Goal: Navigation & Orientation: Find specific page/section

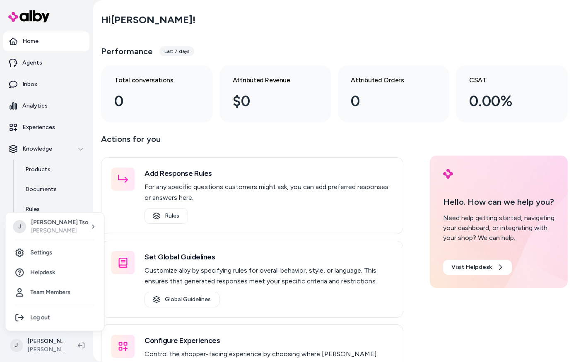
click at [43, 353] on html "Home Agents Inbox Analytics Experiences Knowledge Products Documents Rules Veri…" at bounding box center [288, 181] width 576 height 362
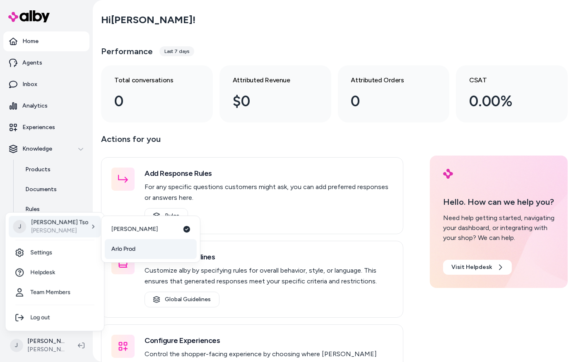
click at [128, 248] on span "Arlo Prod" at bounding box center [123, 249] width 24 height 8
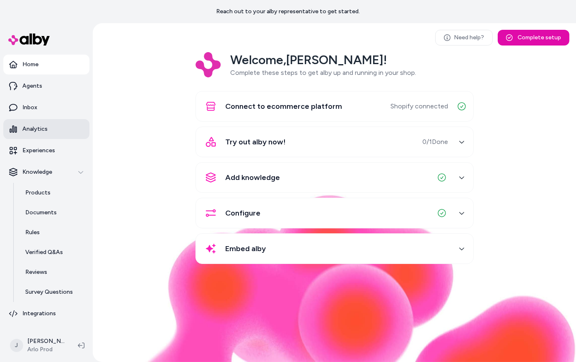
click at [38, 129] on p "Analytics" at bounding box center [34, 129] width 25 height 8
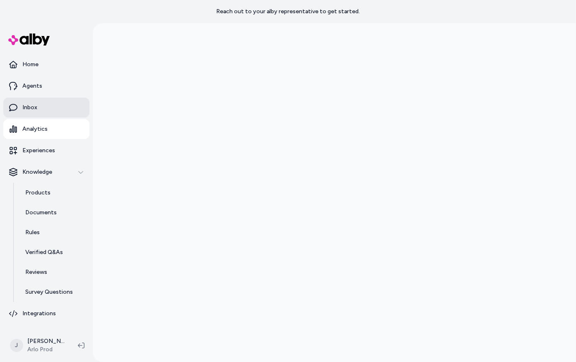
click at [39, 108] on link "Inbox" at bounding box center [46, 108] width 86 height 20
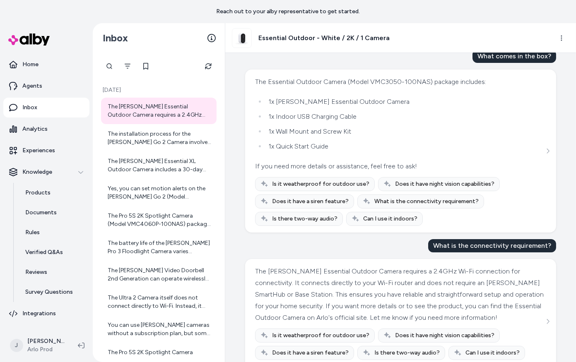
scroll to position [60, 0]
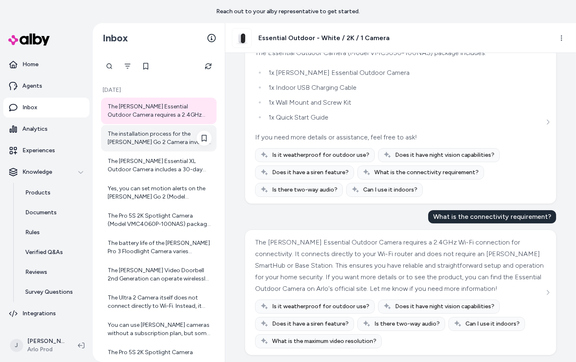
click at [116, 134] on div "The installation process for the [PERSON_NAME] Go 2 Camera involves the followi…" at bounding box center [160, 138] width 104 height 17
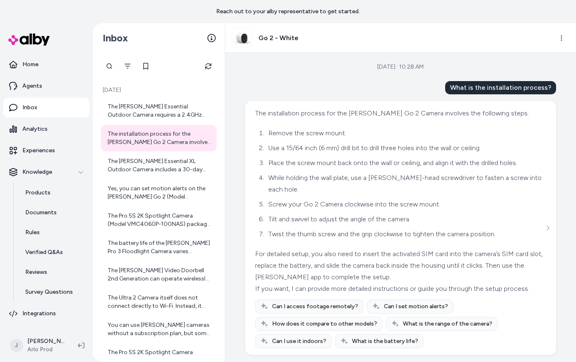
scroll to position [1, 0]
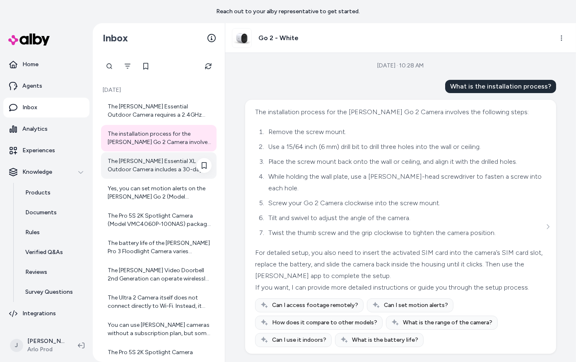
click at [135, 166] on div "The [PERSON_NAME] Essential XL Outdoor Camera includes a 30-day trial of an [PE…" at bounding box center [160, 165] width 104 height 17
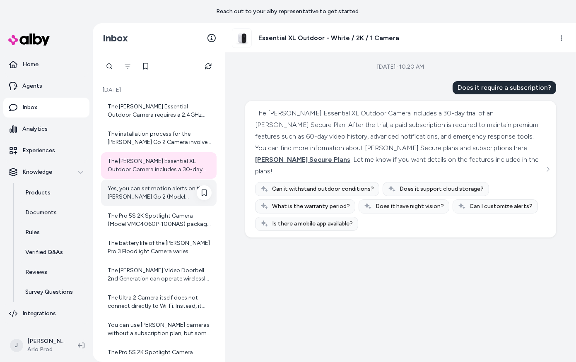
click at [132, 196] on div "Yes, you can set motion alerts on the [PERSON_NAME] Go 2 (Model VML2030-100NAS)…" at bounding box center [160, 193] width 104 height 17
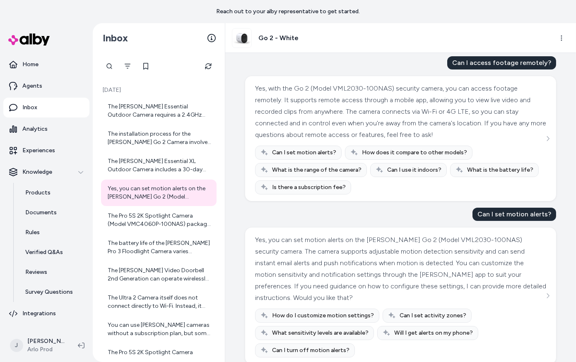
scroll to position [313, 0]
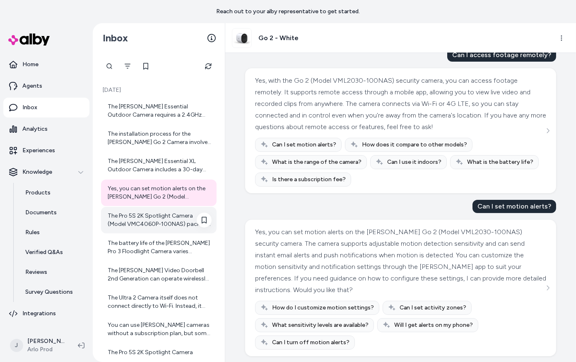
click at [175, 231] on div "The Pro 5S 2K Spotlight Camera (Model VMC4060P-100NAS) package includes the fol…" at bounding box center [158, 220] width 115 height 26
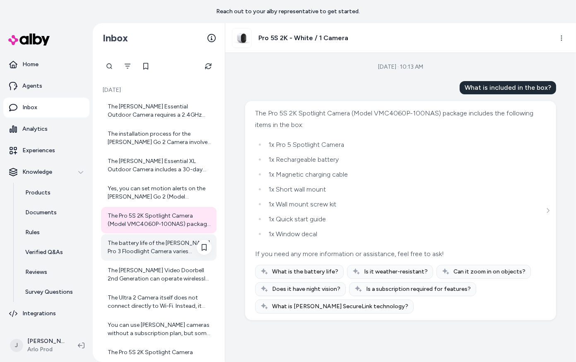
click at [156, 254] on div "The battery life of the [PERSON_NAME] Pro 3 Floodlight Camera varies depending …" at bounding box center [160, 247] width 104 height 17
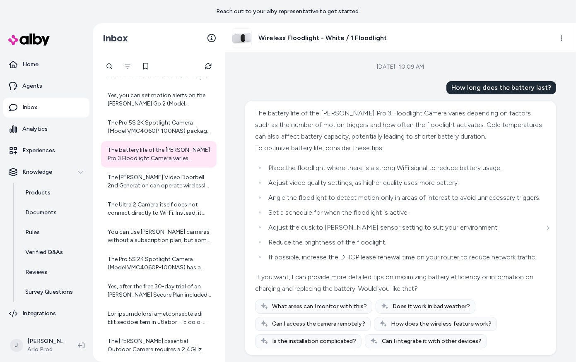
scroll to position [155, 0]
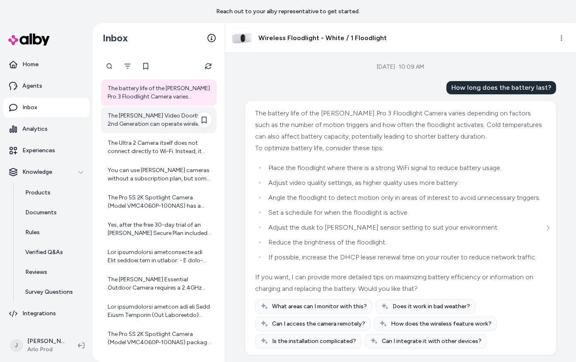
click at [163, 125] on div "The [PERSON_NAME] Video Doorbell 2nd Generation can operate wirelessly with its…" at bounding box center [160, 120] width 104 height 17
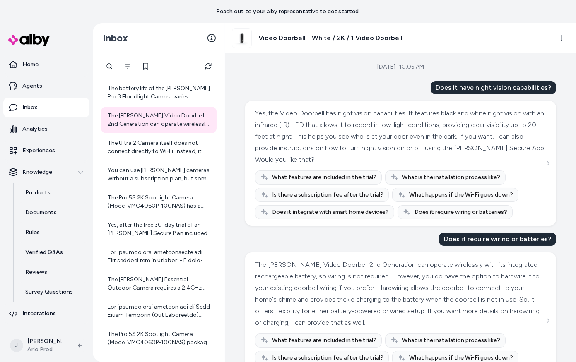
scroll to position [34, 0]
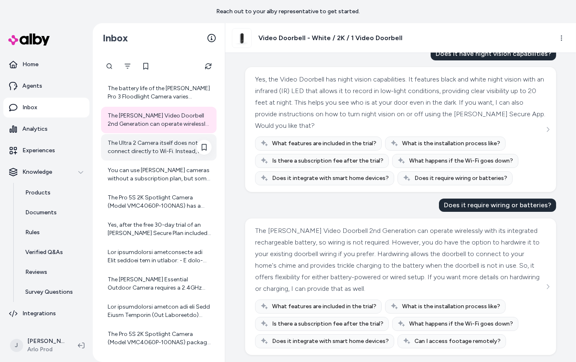
click at [149, 159] on div "The Ultra 2 Camera itself does not connect directly to Wi-Fi. Instead, it conne…" at bounding box center [158, 147] width 115 height 26
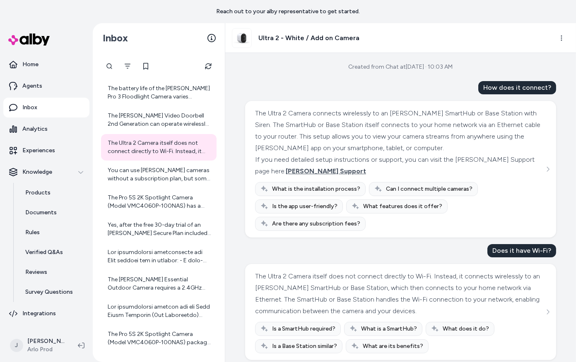
scroll to position [5, 0]
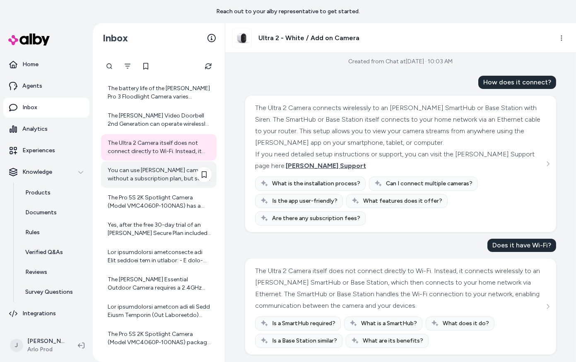
click at [156, 179] on div "You can use [PERSON_NAME] cameras without a subscription plan, but some premium…" at bounding box center [160, 174] width 104 height 17
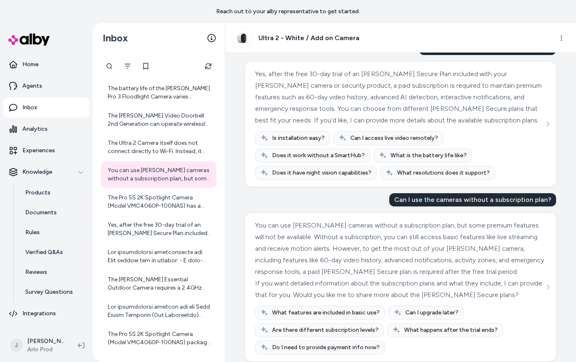
scroll to position [46, 0]
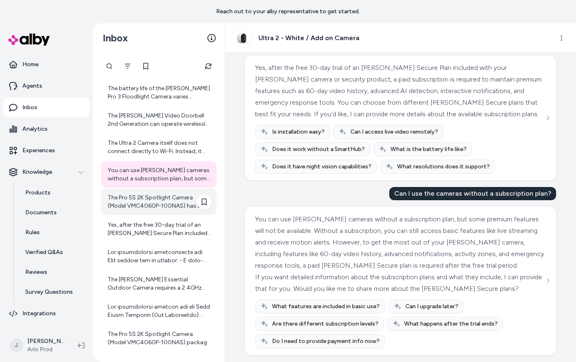
click at [140, 195] on div "The Pro 5S 2K Spotlight Camera (Model VMC4060P-100NAS) has a battery life of up…" at bounding box center [160, 202] width 104 height 17
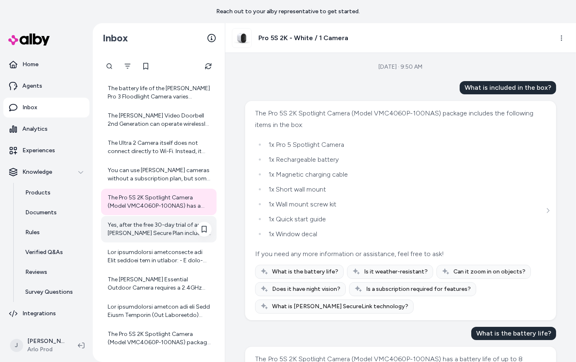
click at [147, 233] on div "Yes, after the free 30-day trial of an [PERSON_NAME] Secure Plan included with …" at bounding box center [160, 229] width 104 height 17
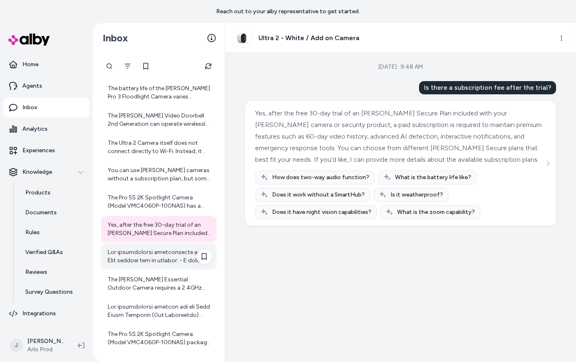
click at [149, 254] on div at bounding box center [160, 256] width 104 height 17
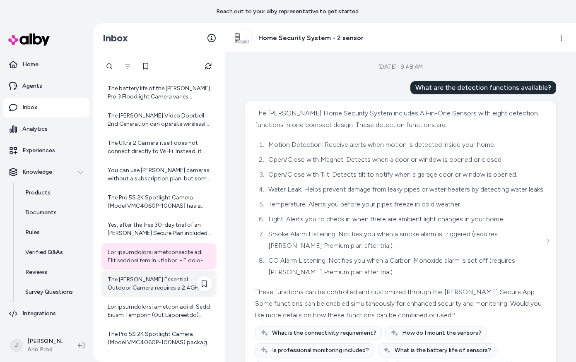
click at [148, 285] on div "The [PERSON_NAME] Essential Outdoor Camera requires a 2.4GHz Wi-Fi connection f…" at bounding box center [160, 284] width 104 height 17
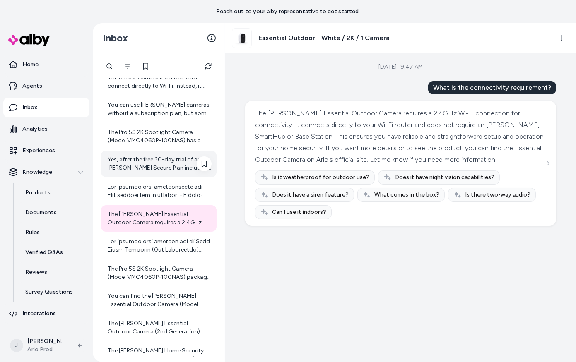
scroll to position [266, 0]
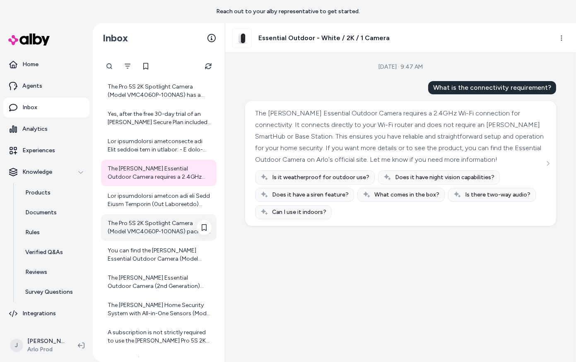
click at [159, 219] on div "The Pro 5S 2K Spotlight Camera (Model VMC4060P-100NAS) package includes the fol…" at bounding box center [160, 227] width 104 height 17
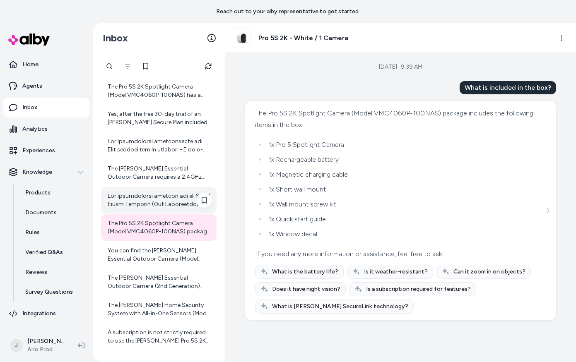
click at [139, 200] on div at bounding box center [160, 200] width 104 height 17
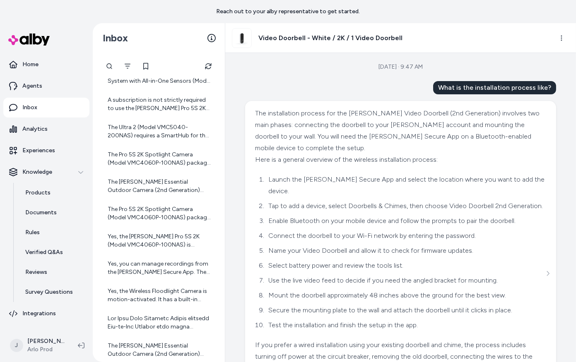
scroll to position [500, 0]
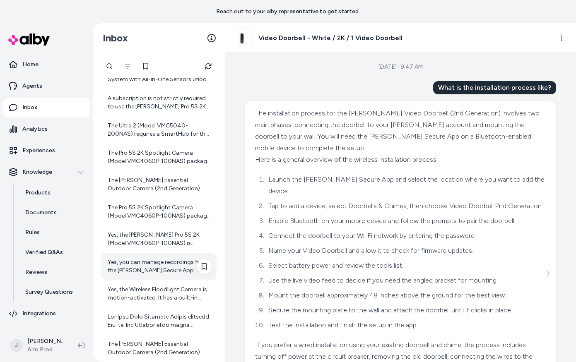
click at [160, 275] on div "Yes, you can manage recordings from the [PERSON_NAME] Secure App. The app allow…" at bounding box center [158, 266] width 115 height 26
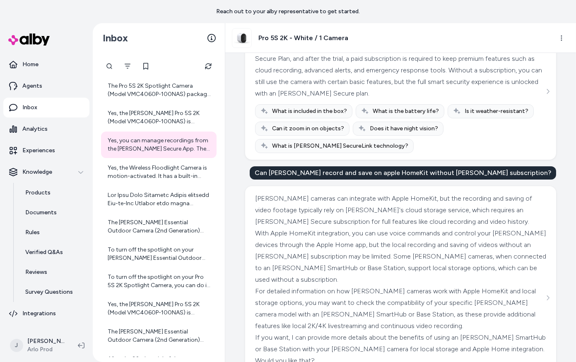
scroll to position [79, 0]
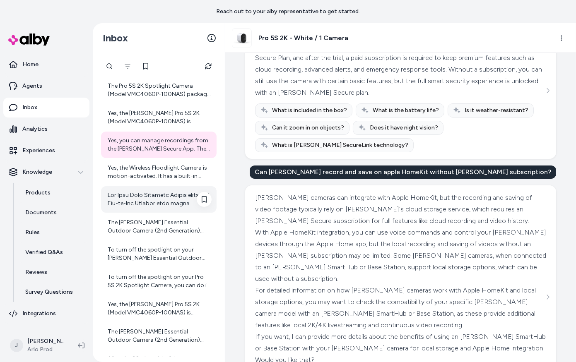
click at [146, 202] on div at bounding box center [160, 199] width 104 height 17
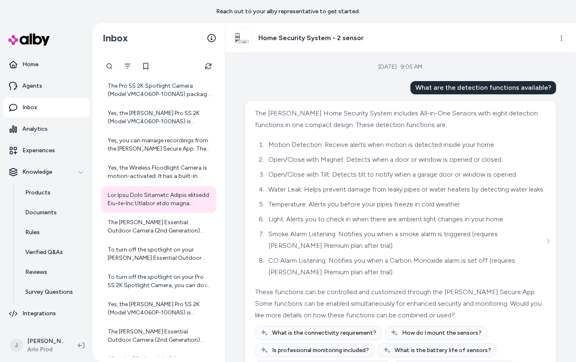
scroll to position [39, 0]
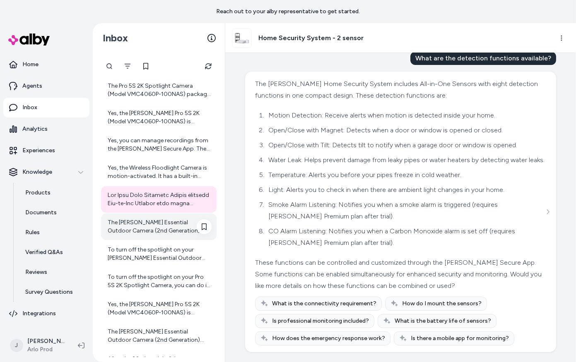
click at [134, 234] on div "The [PERSON_NAME] Essential Outdoor Camera (2nd Generation) offers a battery li…" at bounding box center [160, 226] width 104 height 17
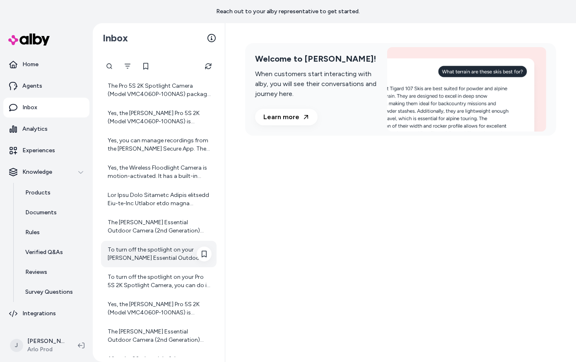
click at [139, 253] on div "To turn off the spotlight on your [PERSON_NAME] Essential Outdoor Camera, you c…" at bounding box center [160, 254] width 104 height 17
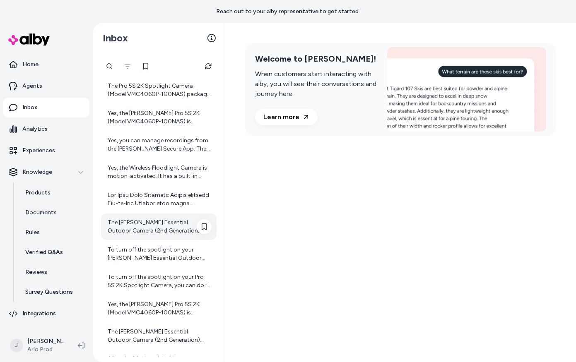
click at [139, 230] on div "The [PERSON_NAME] Essential Outdoor Camera (2nd Generation) offers a battery li…" at bounding box center [160, 226] width 104 height 17
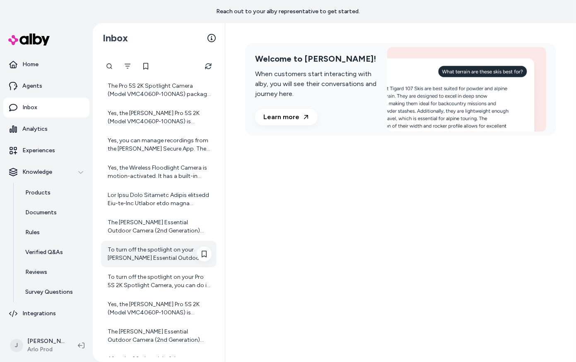
click at [142, 254] on div "To turn off the spotlight on your [PERSON_NAME] Essential Outdoor Camera, you c…" at bounding box center [160, 254] width 104 height 17
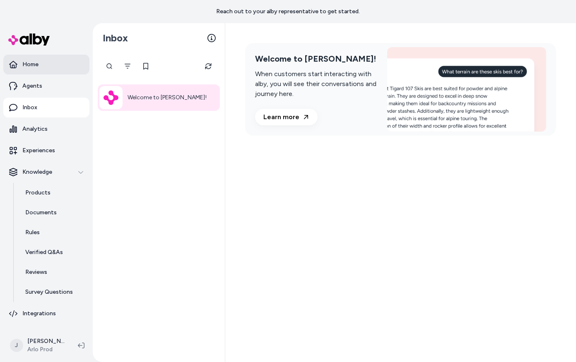
click at [36, 65] on p "Home" at bounding box center [30, 64] width 16 height 8
click at [34, 120] on link "Analytics" at bounding box center [46, 129] width 86 height 20
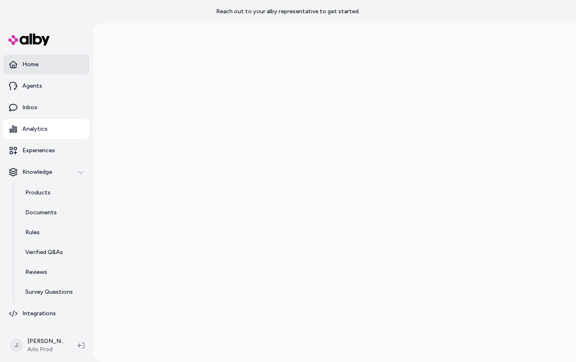
click at [33, 70] on link "Home" at bounding box center [46, 65] width 86 height 20
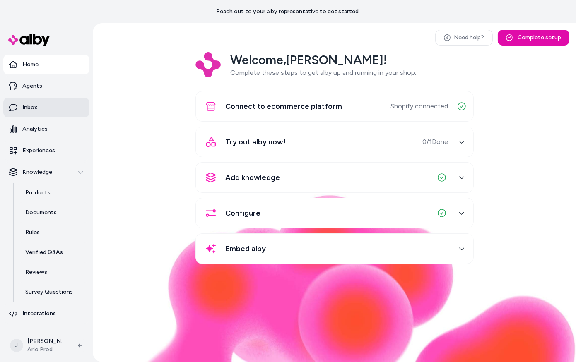
click at [31, 110] on p "Inbox" at bounding box center [29, 107] width 15 height 8
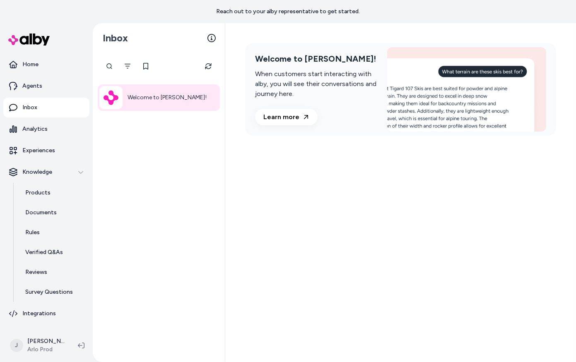
click at [144, 103] on div "Welcome to [PERSON_NAME]!" at bounding box center [159, 97] width 122 height 26
